Goal: Entertainment & Leisure: Consume media (video, audio)

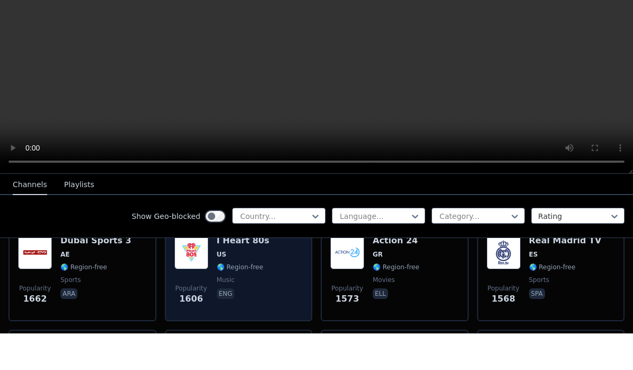
scroll to position [970, 0]
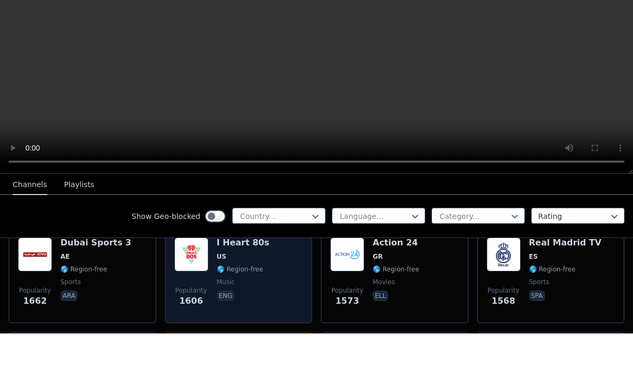
click at [261, 314] on span "music" at bounding box center [243, 318] width 52 height 8
click at [214, 274] on div "Popularity 1606 I Heart 80s US 🌎 Region-free music eng" at bounding box center [238, 312] width 129 height 76
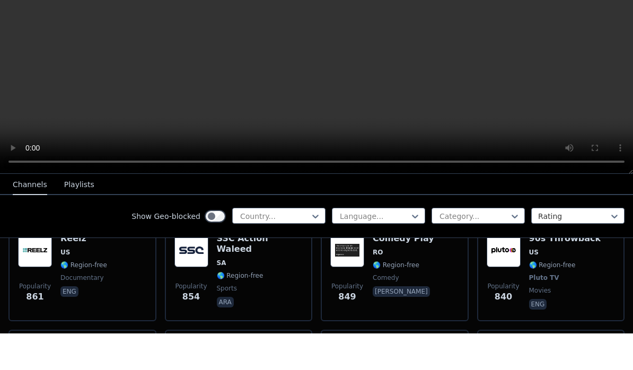
scroll to position [2547, 0]
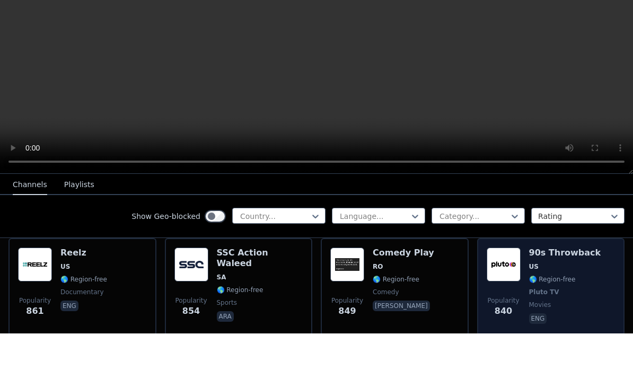
click at [497, 284] on img at bounding box center [503, 301] width 34 height 34
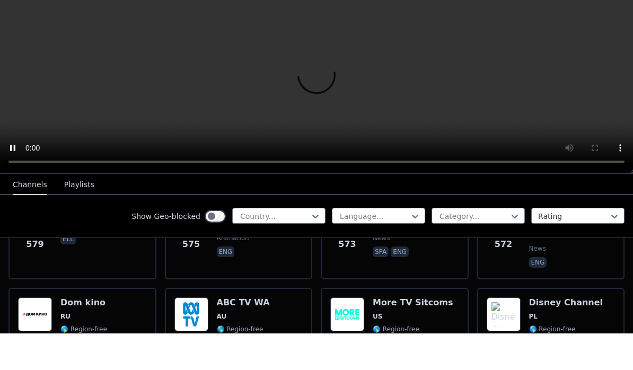
scroll to position [4128, 0]
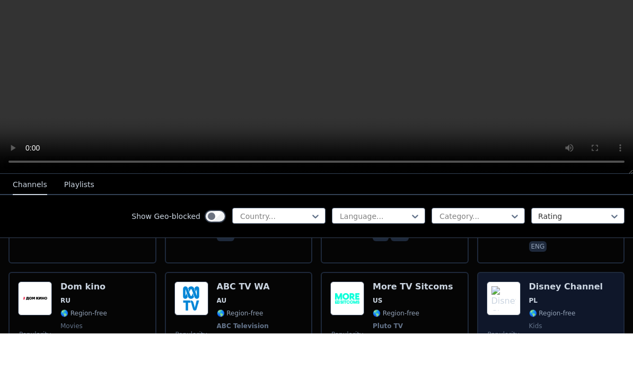
click at [529, 318] on div "Disney Channel PL 🌎 Region-free kids eng pol" at bounding box center [566, 357] width 74 height 78
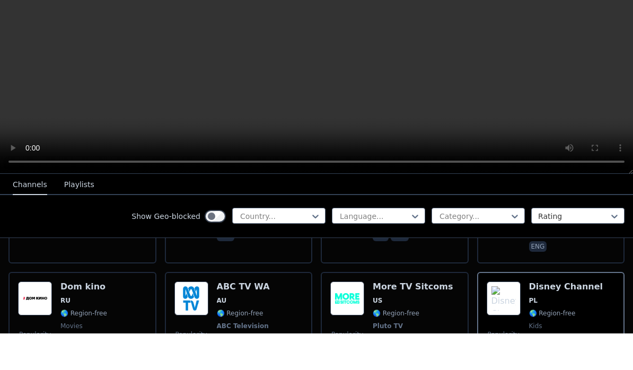
click at [316, 79] on video at bounding box center [316, 117] width 633 height 185
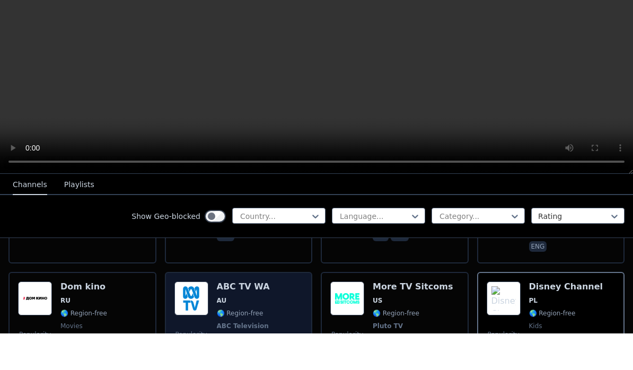
click at [245, 333] on span "AU" at bounding box center [244, 337] width 54 height 8
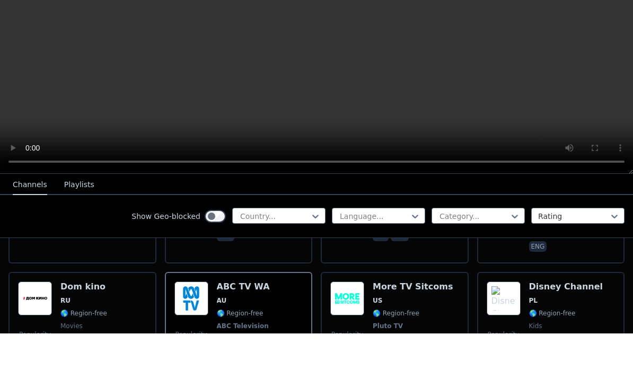
click at [310, 86] on video at bounding box center [316, 117] width 633 height 185
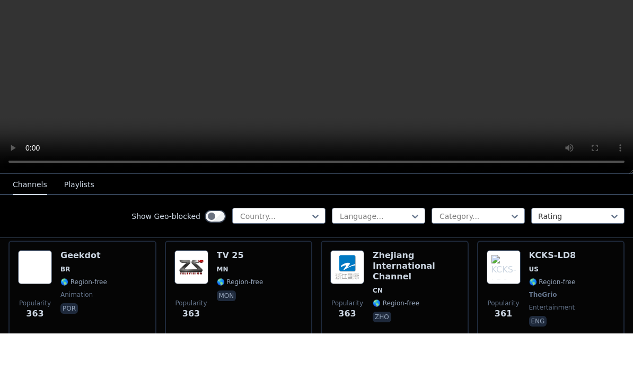
scroll to position [6676, 0]
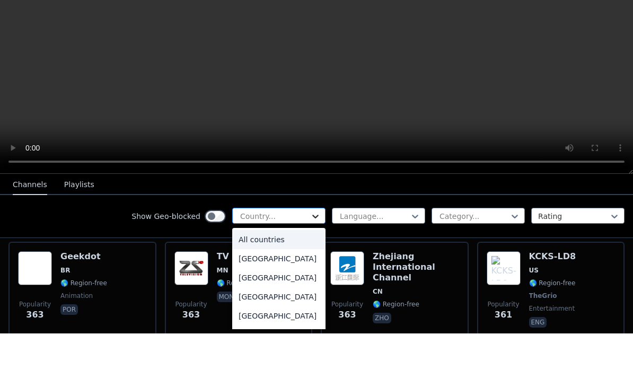
click at [310, 247] on icon at bounding box center [315, 252] width 11 height 11
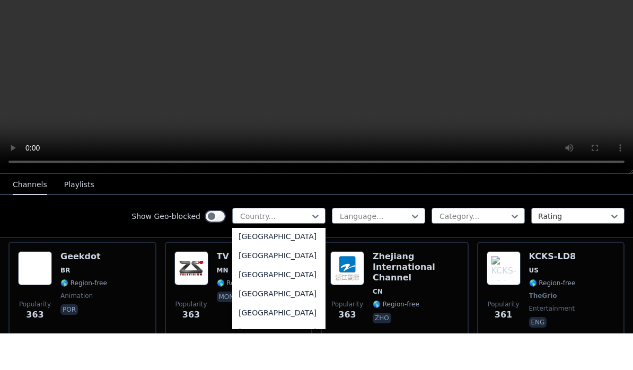
scroll to position [3760, 0]
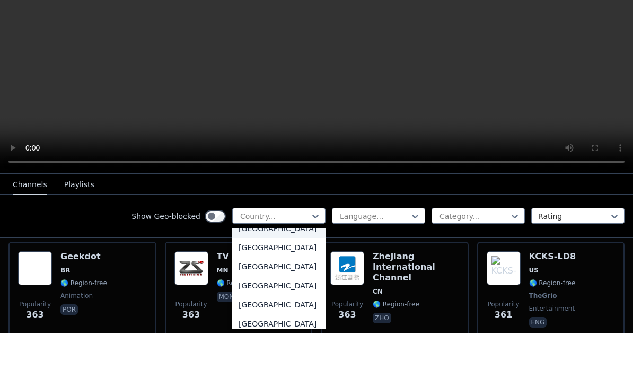
click at [280, 255] on div "[GEOGRAPHIC_DATA]" at bounding box center [278, 264] width 93 height 19
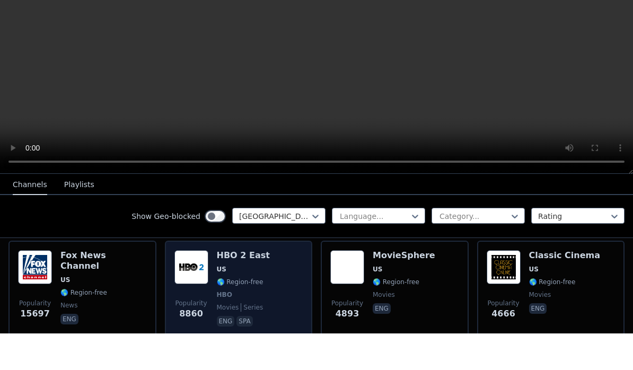
scroll to position [134, 0]
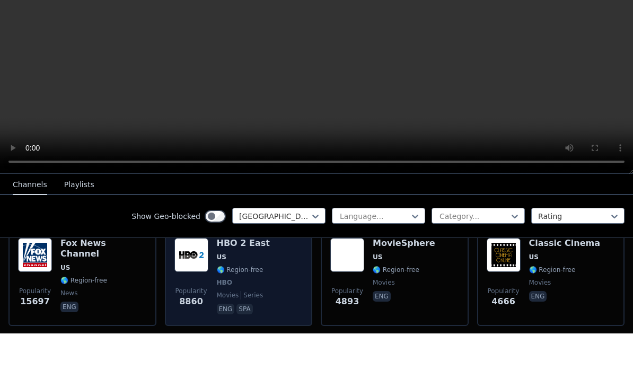
click at [237, 302] on span "🌎 Region-free" at bounding box center [240, 306] width 47 height 8
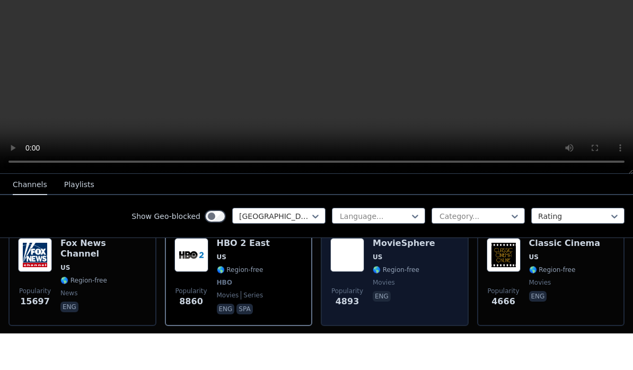
click at [365, 274] on div "Popularity 4893 MovieSphere US 🌎 Region-free movies eng" at bounding box center [394, 313] width 129 height 78
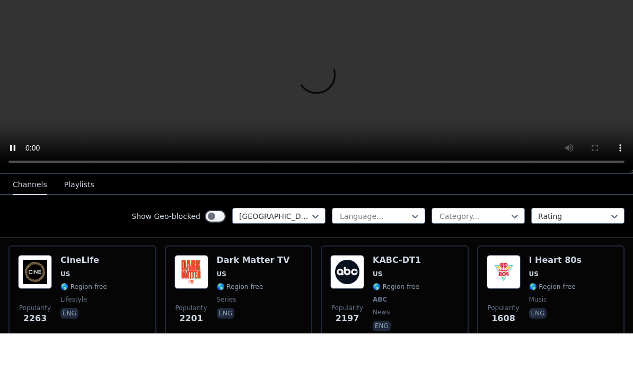
scroll to position [327, 0]
click at [395, 291] on h6 "KABC-DT1" at bounding box center [396, 296] width 48 height 11
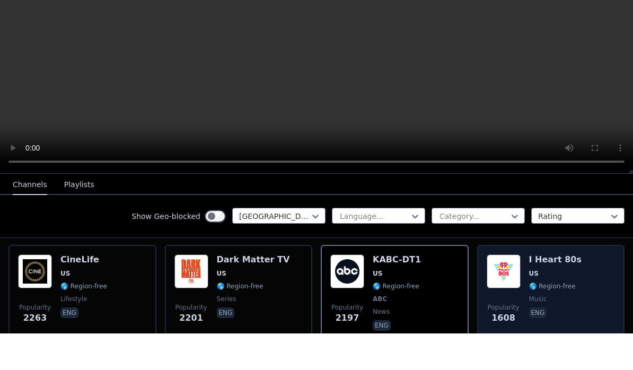
click at [523, 291] on div "Popularity 1608 I Heart 80s US 🌎 Region-free music eng" at bounding box center [550, 330] width 129 height 78
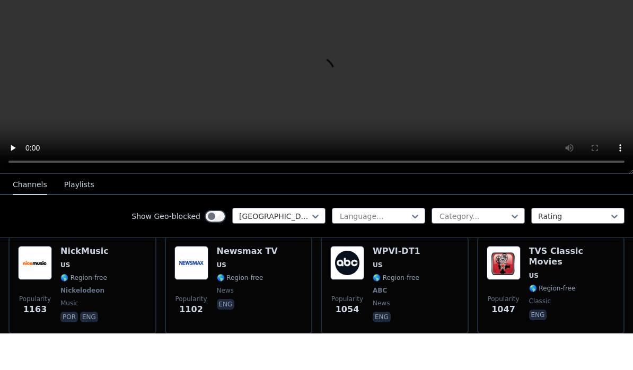
scroll to position [663, 0]
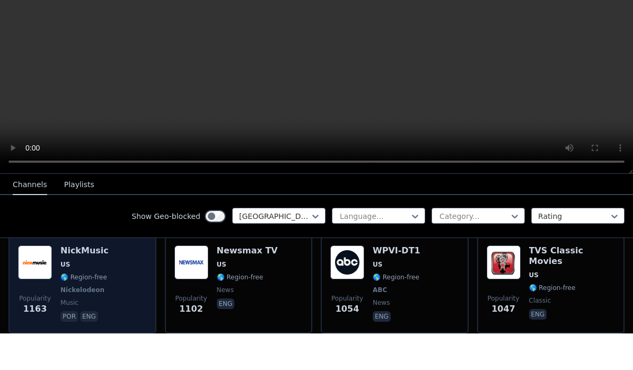
click at [110, 282] on div "Popularity 1163 NickMusic US 🌎 Region-free Nickelodeon music por eng" at bounding box center [82, 321] width 129 height 78
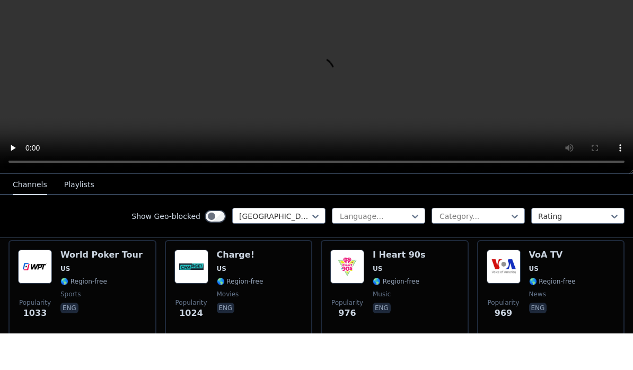
scroll to position [762, 0]
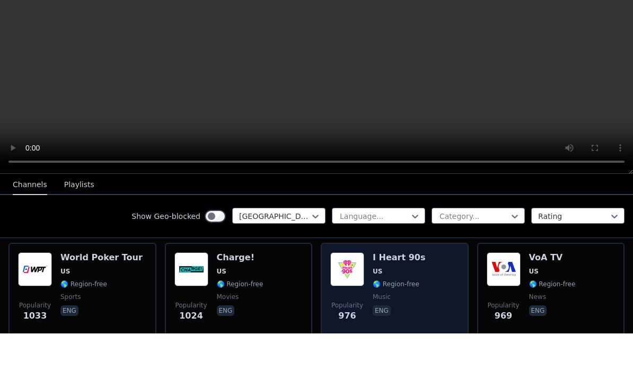
click at [377, 304] on span "US" at bounding box center [377, 308] width 10 height 8
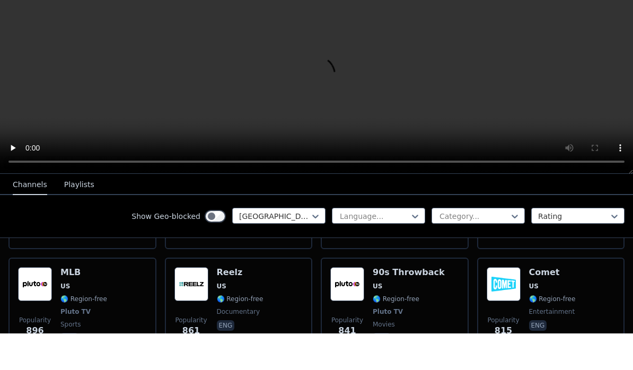
scroll to position [957, 0]
click at [407, 303] on div "90s Throwback US 🌎 Region-free Pluto TV movies eng" at bounding box center [408, 342] width 72 height 78
